Goal: Task Accomplishment & Management: Use online tool/utility

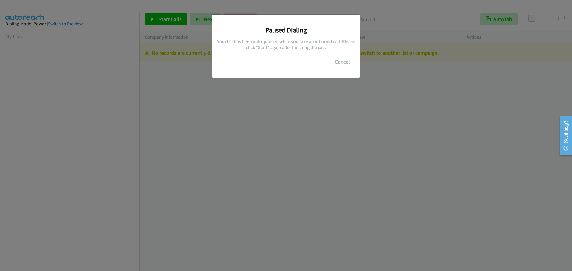
scroll to position [63, 0]
click at [344, 61] on button "Cancel" at bounding box center [342, 62] width 27 height 12
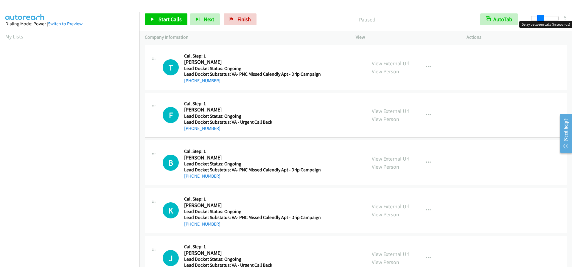
drag, startPoint x: 530, startPoint y: 21, endPoint x: 540, endPoint y: 21, distance: 9.2
click at [540, 21] on span at bounding box center [540, 18] width 7 height 7
click at [542, 18] on span at bounding box center [542, 18] width 7 height 7
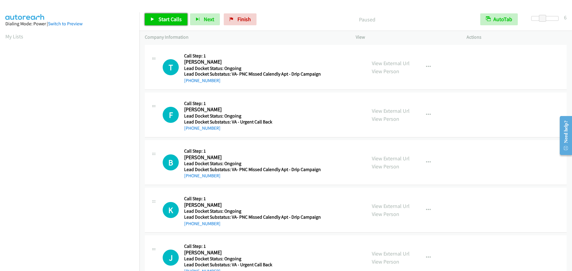
click at [161, 22] on span "Start Calls" at bounding box center [169, 19] width 23 height 7
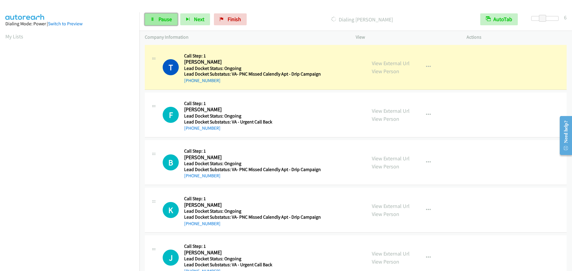
click at [169, 21] on span "Pause" at bounding box center [164, 19] width 13 height 7
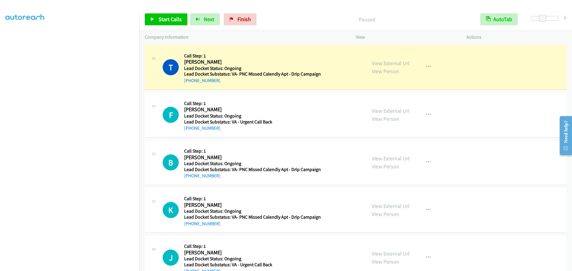
scroll to position [63, 0]
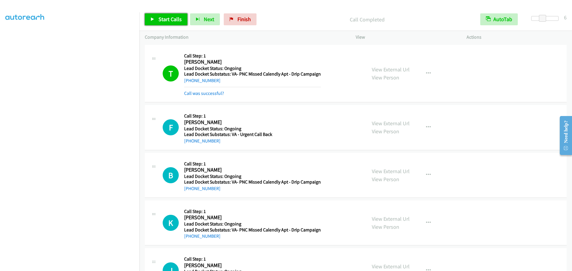
click at [174, 20] on span "Start Calls" at bounding box center [169, 19] width 23 height 7
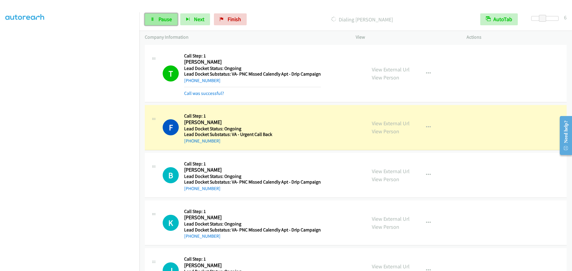
click at [165, 18] on span "Pause" at bounding box center [164, 19] width 13 height 7
